Goal: Check status: Check status

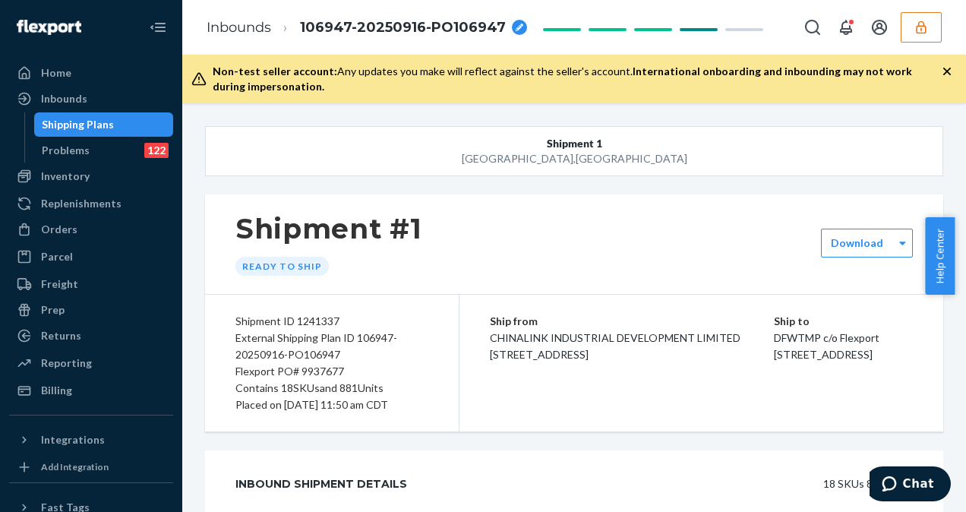
click at [214, 141] on button "Shipment 1 [GEOGRAPHIC_DATA] , [GEOGRAPHIC_DATA]" at bounding box center [574, 151] width 739 height 50
click at [84, 96] on div "Inbounds" at bounding box center [64, 98] width 46 height 15
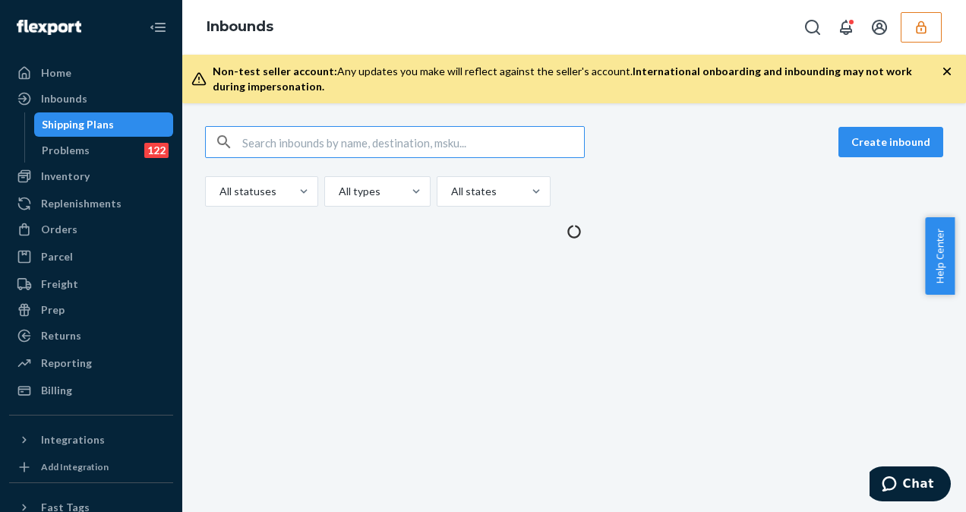
click at [289, 130] on input "text" at bounding box center [413, 142] width 342 height 30
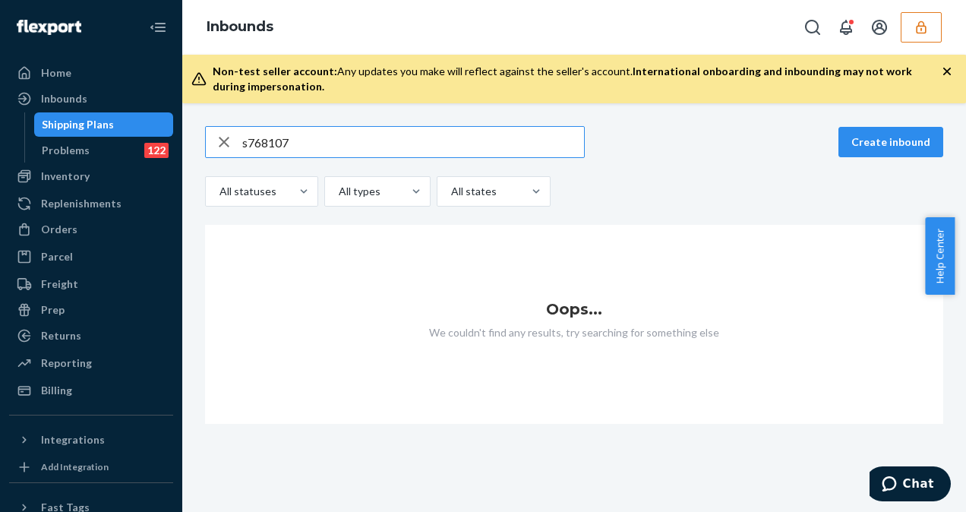
click at [251, 135] on input "s768107" at bounding box center [413, 142] width 342 height 30
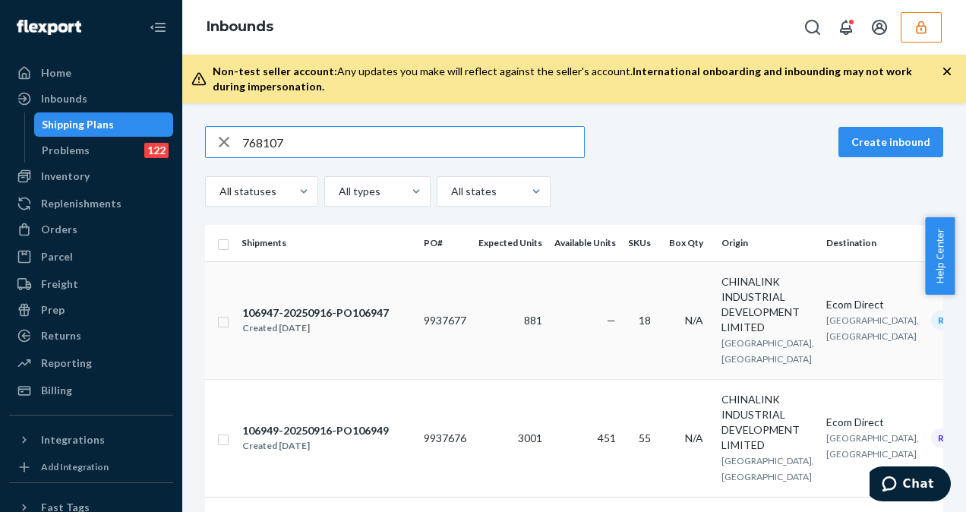
type input "768107"
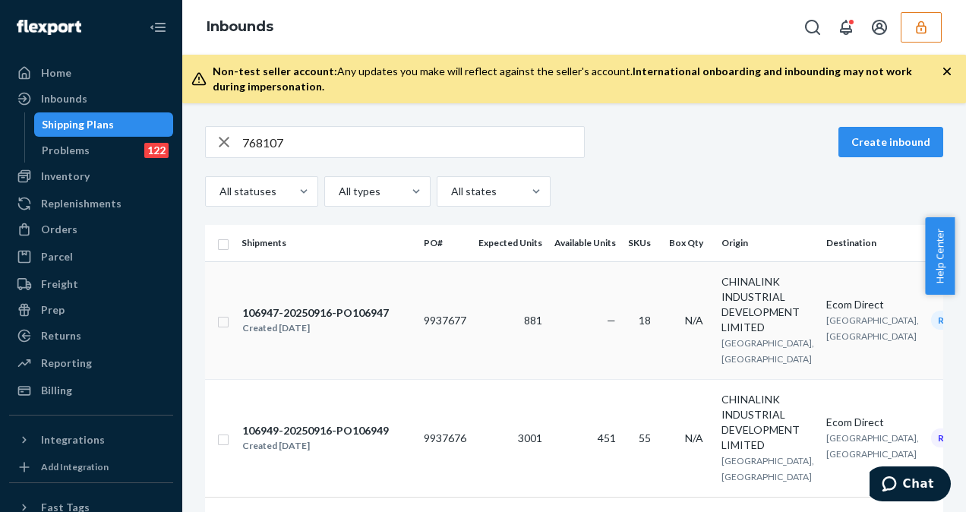
click at [571, 313] on td "—" at bounding box center [586, 320] width 74 height 118
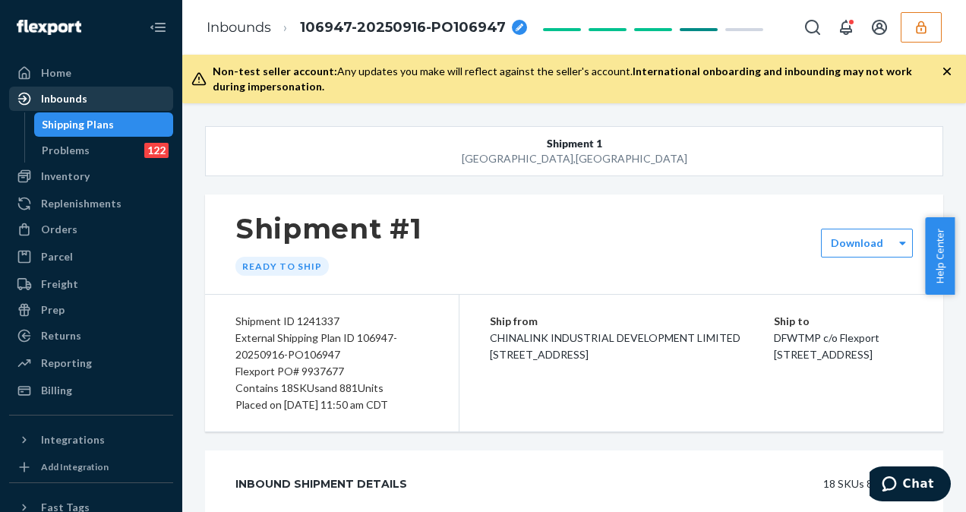
click at [106, 100] on div "Inbounds" at bounding box center [91, 98] width 161 height 21
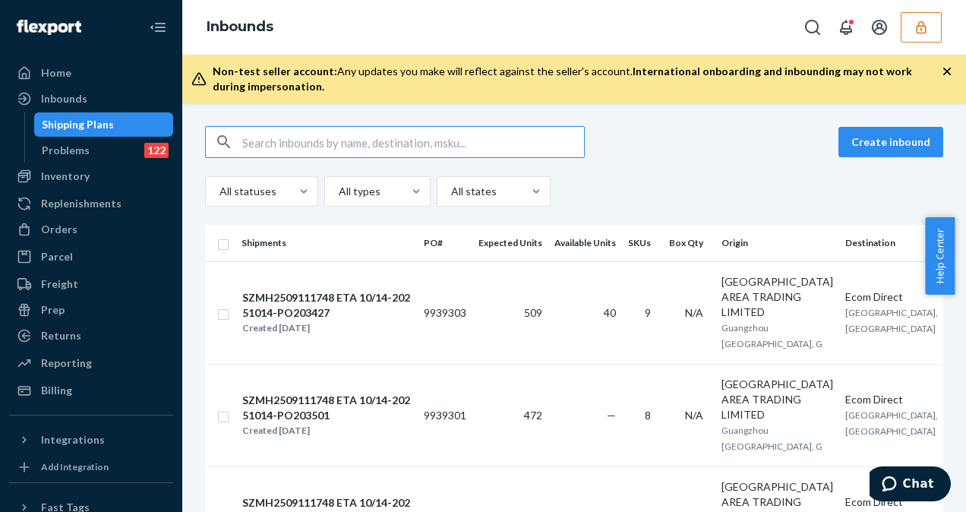
click at [248, 134] on input "text" at bounding box center [413, 142] width 342 height 30
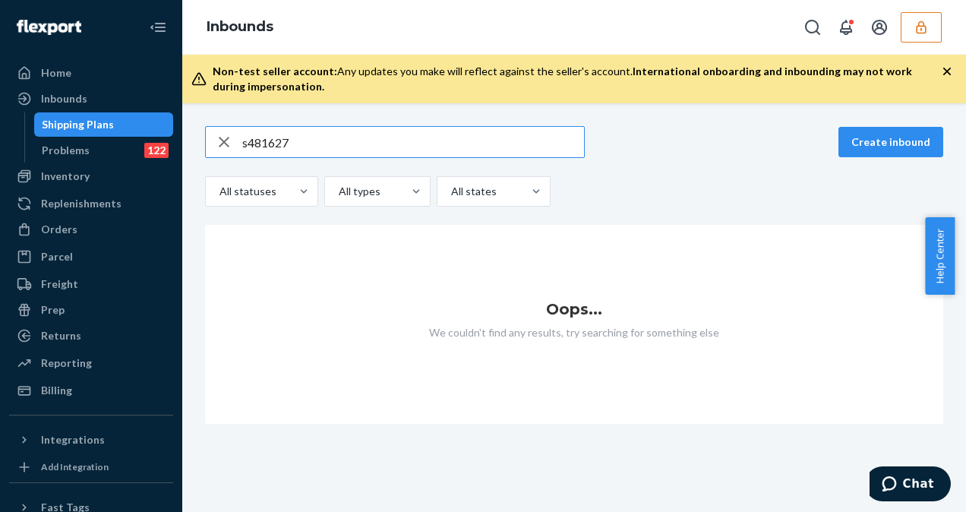
click at [246, 143] on input "s481627" at bounding box center [413, 142] width 342 height 30
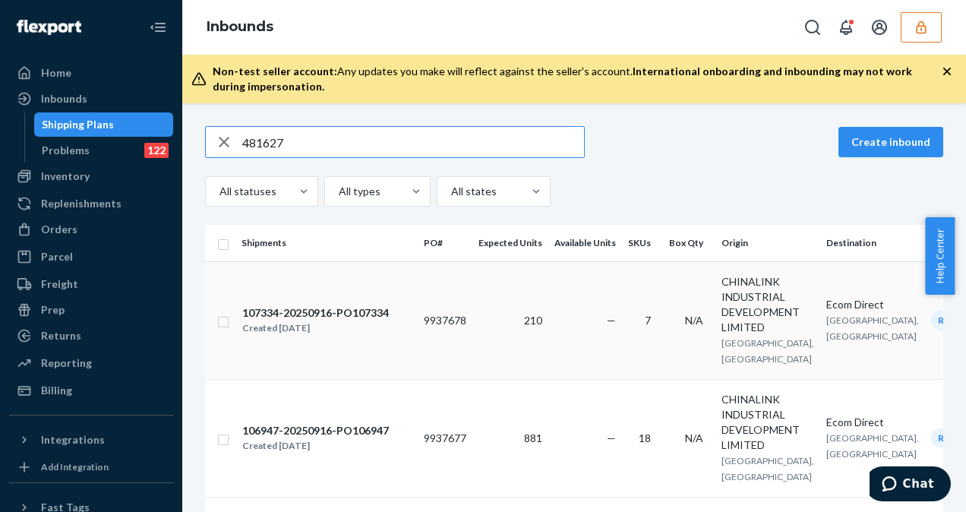
type input "481627"
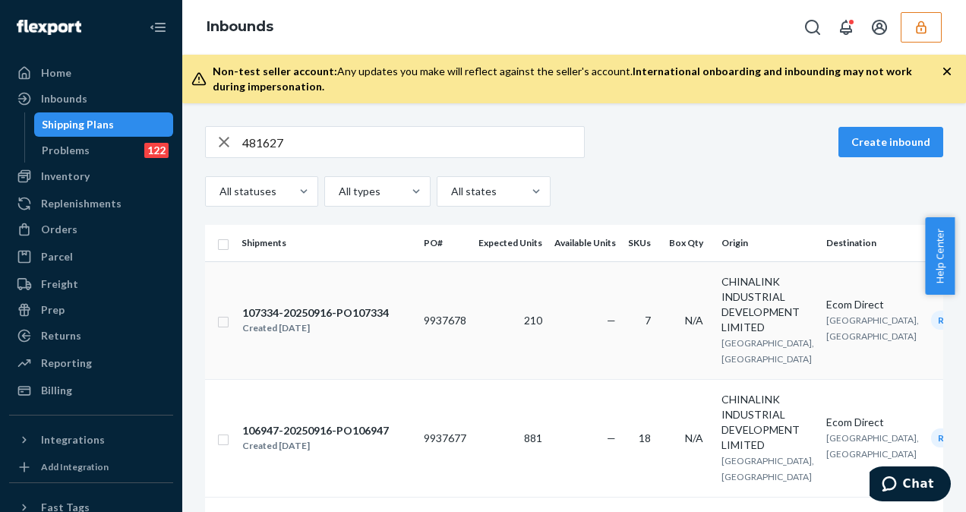
click at [505, 328] on td "210" at bounding box center [511, 320] width 76 height 118
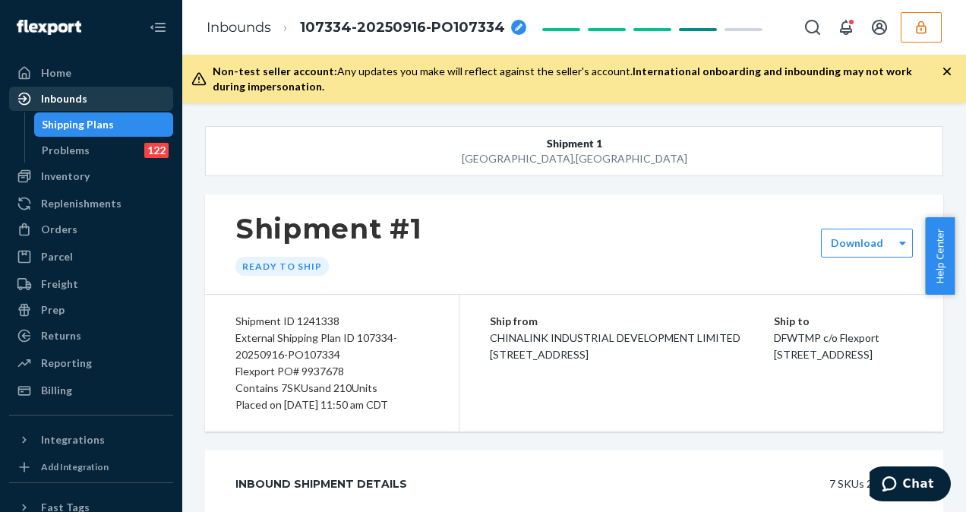
click at [54, 98] on div "Inbounds" at bounding box center [64, 98] width 46 height 15
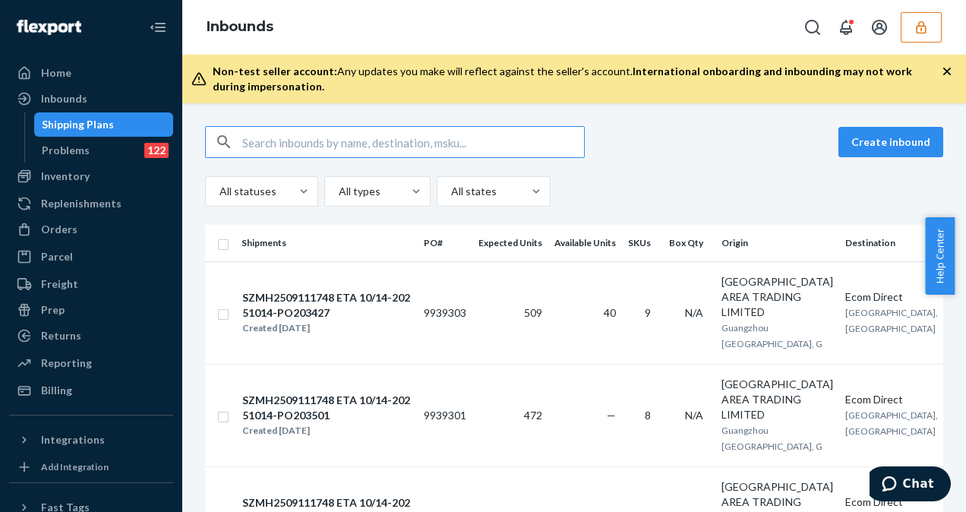
click at [280, 135] on input "text" at bounding box center [413, 142] width 342 height 30
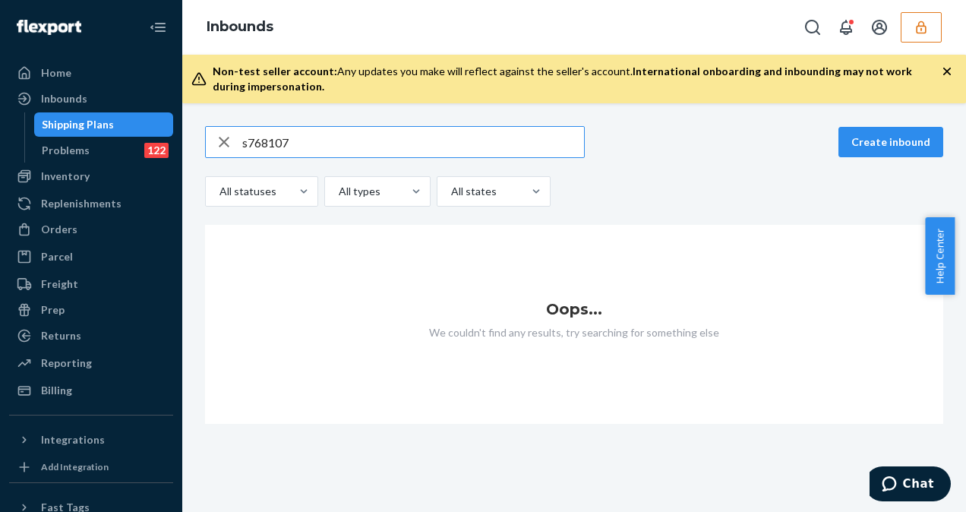
click at [248, 141] on input "s768107" at bounding box center [413, 142] width 342 height 30
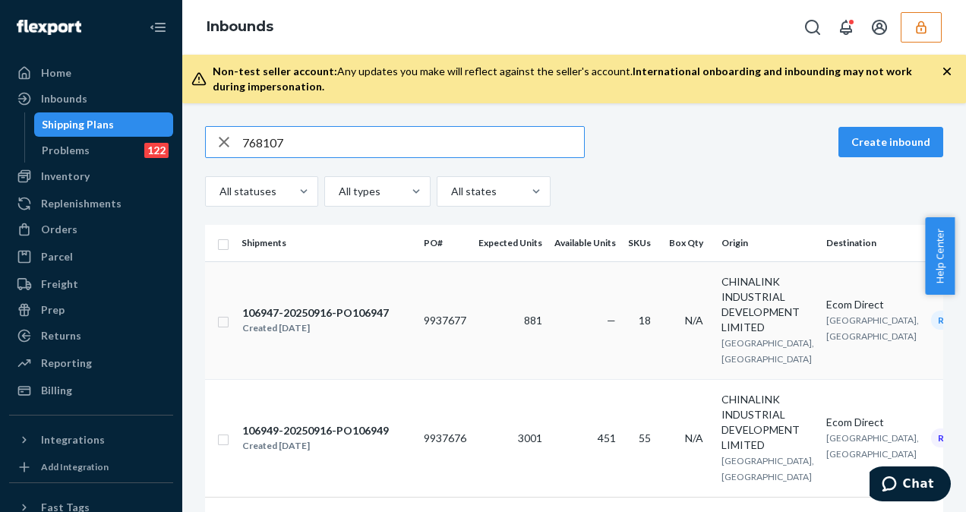
type input "768107"
click at [384, 356] on td "106947-20250916-PO106947 Created [DATE]" at bounding box center [327, 320] width 182 height 118
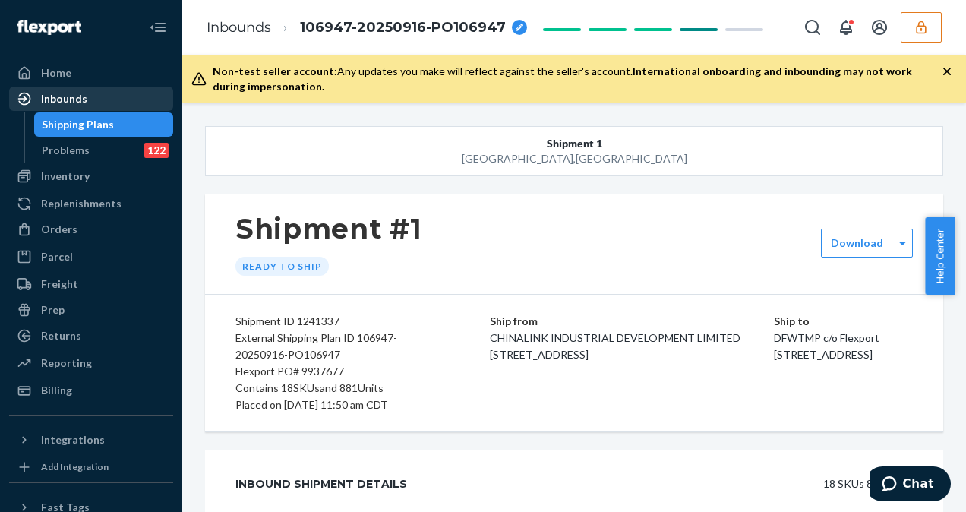
click at [80, 92] on div "Inbounds" at bounding box center [64, 98] width 46 height 15
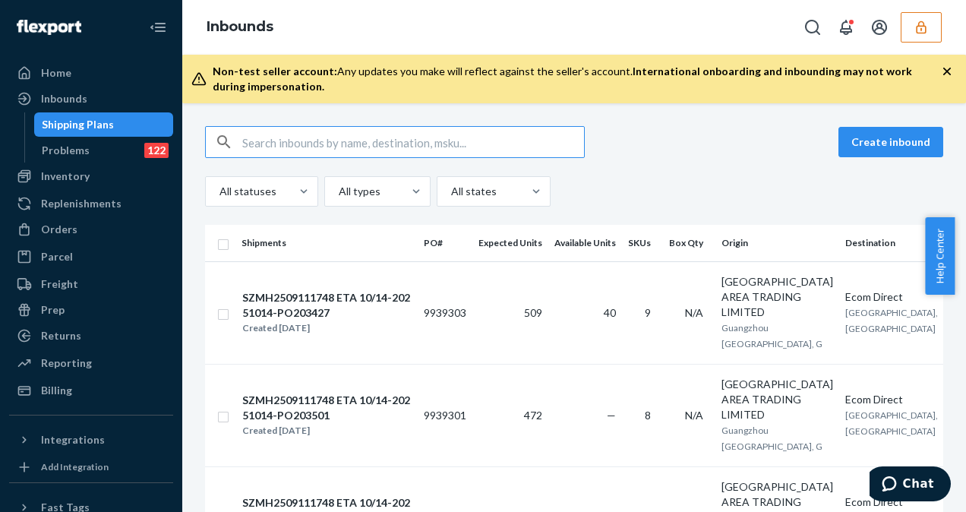
click at [275, 141] on input "text" at bounding box center [413, 142] width 342 height 30
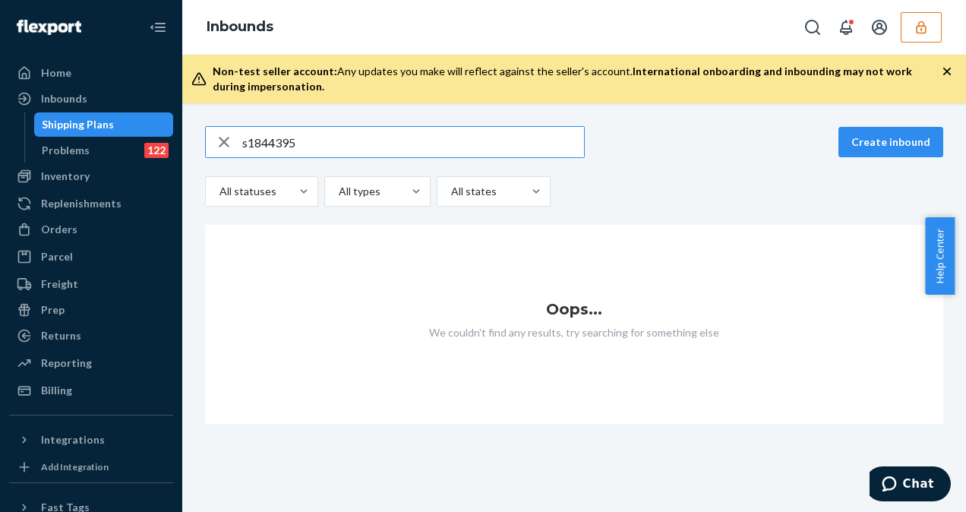
click at [245, 144] on input "s1844395" at bounding box center [413, 142] width 342 height 30
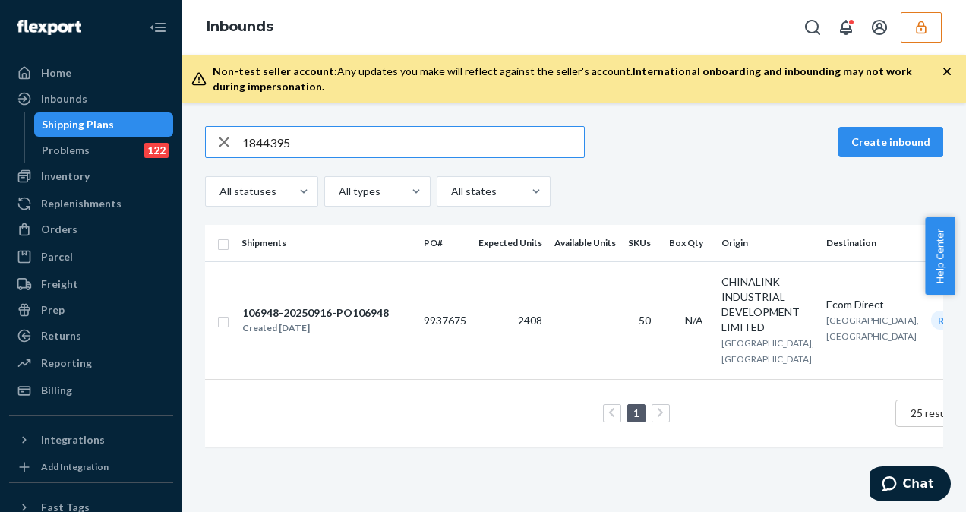
type input "1844395"
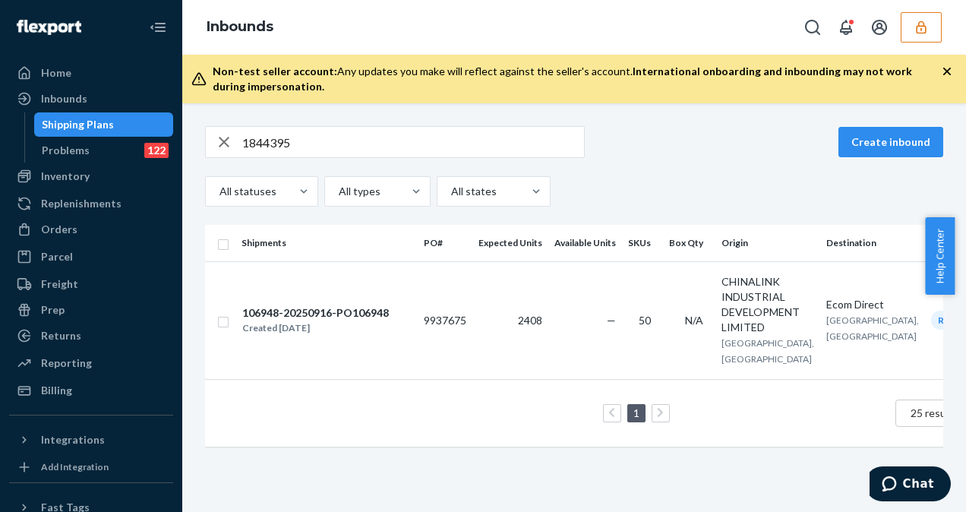
click at [849, 432] on div "1 25 results per page" at bounding box center [621, 413] width 808 height 49
click at [475, 315] on td "2408" at bounding box center [511, 320] width 76 height 118
